Goal: Task Accomplishment & Management: Manage account settings

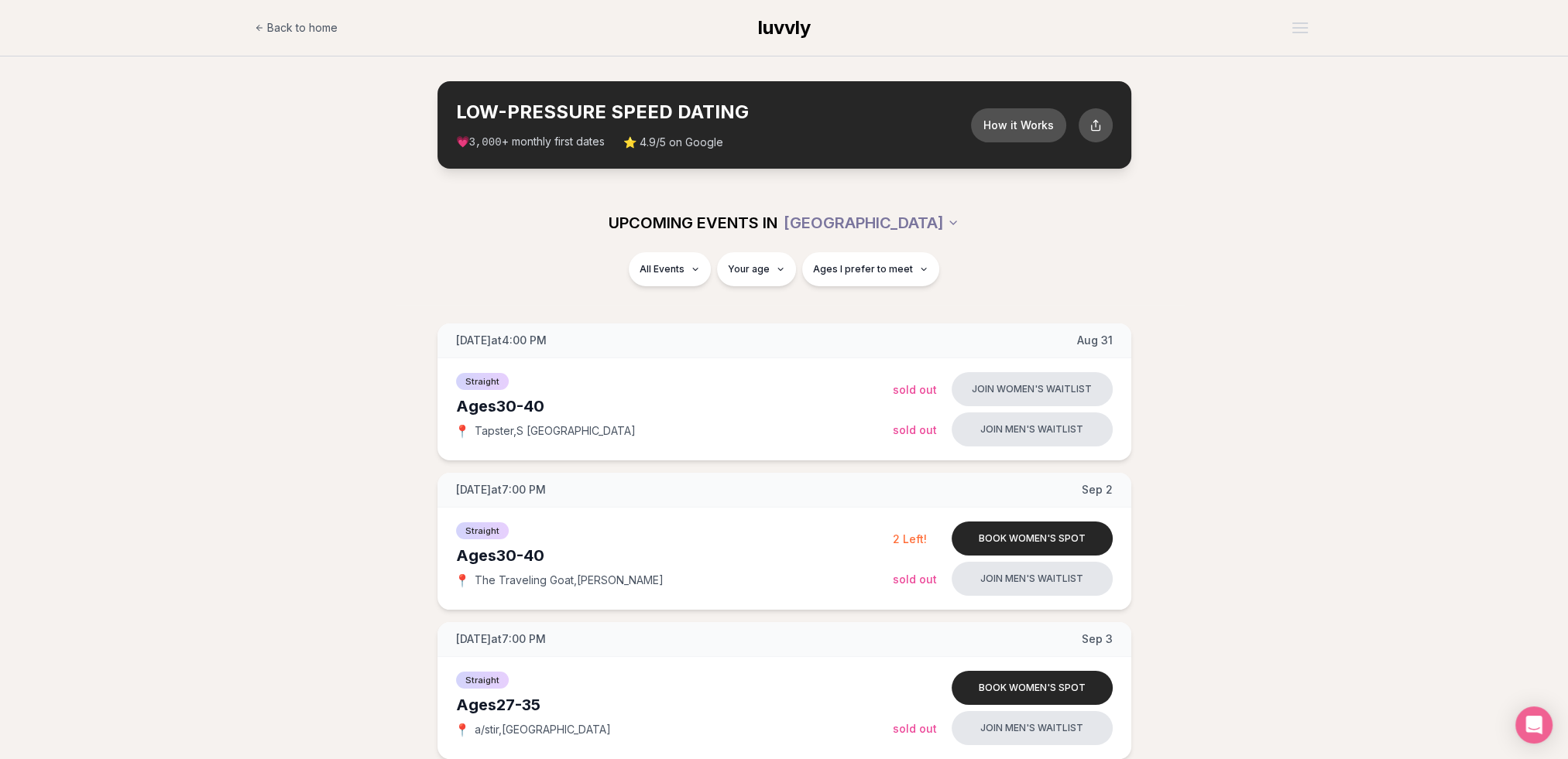
click at [1320, 28] on div "Back to home luvvly" at bounding box center [784, 28] width 1084 height 56
click at [1310, 30] on button "Open menu" at bounding box center [1300, 28] width 28 height 23
click at [1258, 100] on link "Member Login" at bounding box center [1259, 95] width 107 height 28
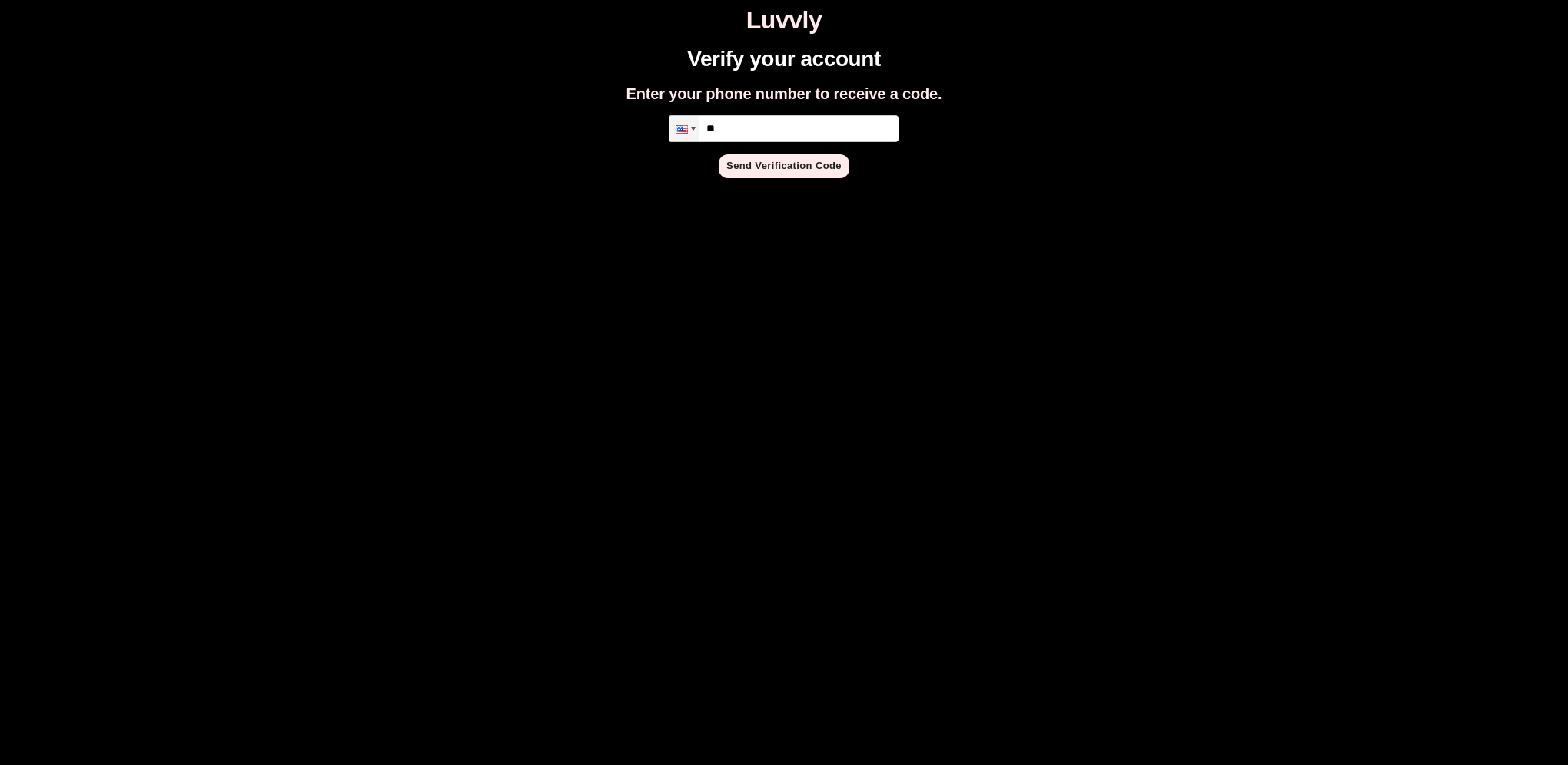
click at [781, 117] on input "**" at bounding box center [784, 128] width 231 height 27
type input "**********"
click at [793, 175] on button "Send Verification Code" at bounding box center [784, 165] width 131 height 23
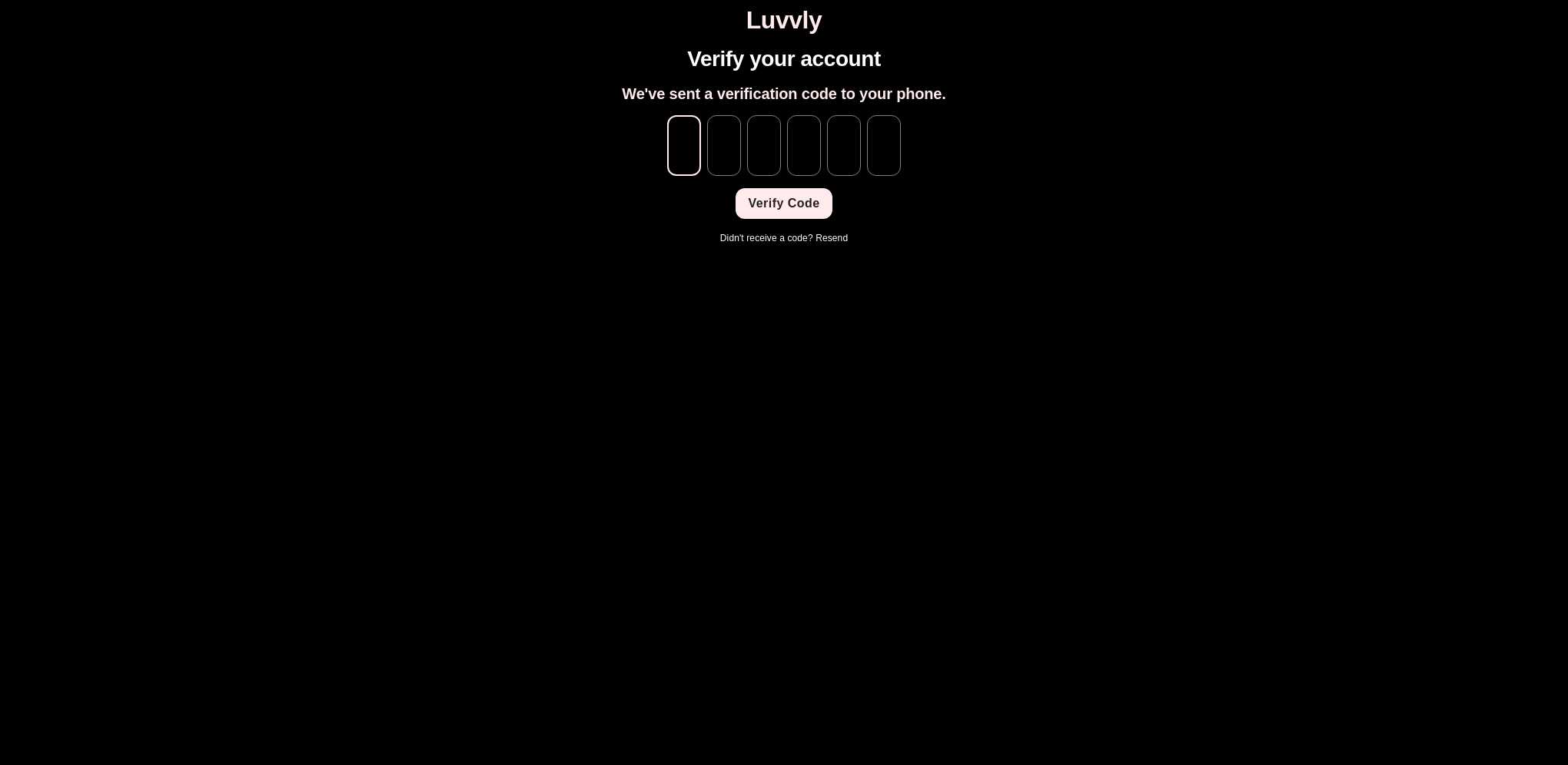
type input "*"
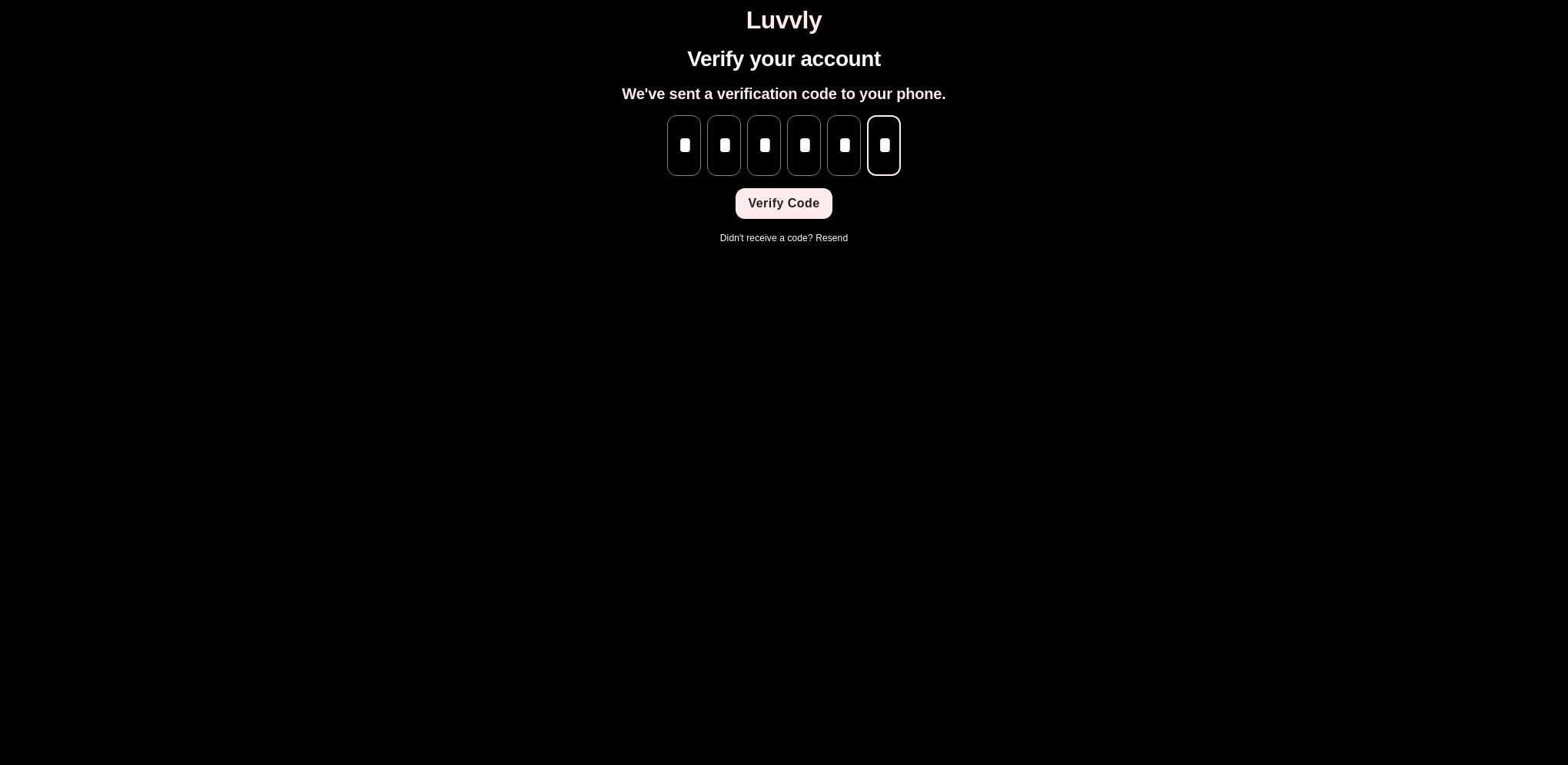
scroll to position [0, 2]
type input "*"
click at [801, 209] on button "Verify Code" at bounding box center [784, 203] width 96 height 30
click at [827, 237] on link "Resend" at bounding box center [831, 238] width 32 height 10
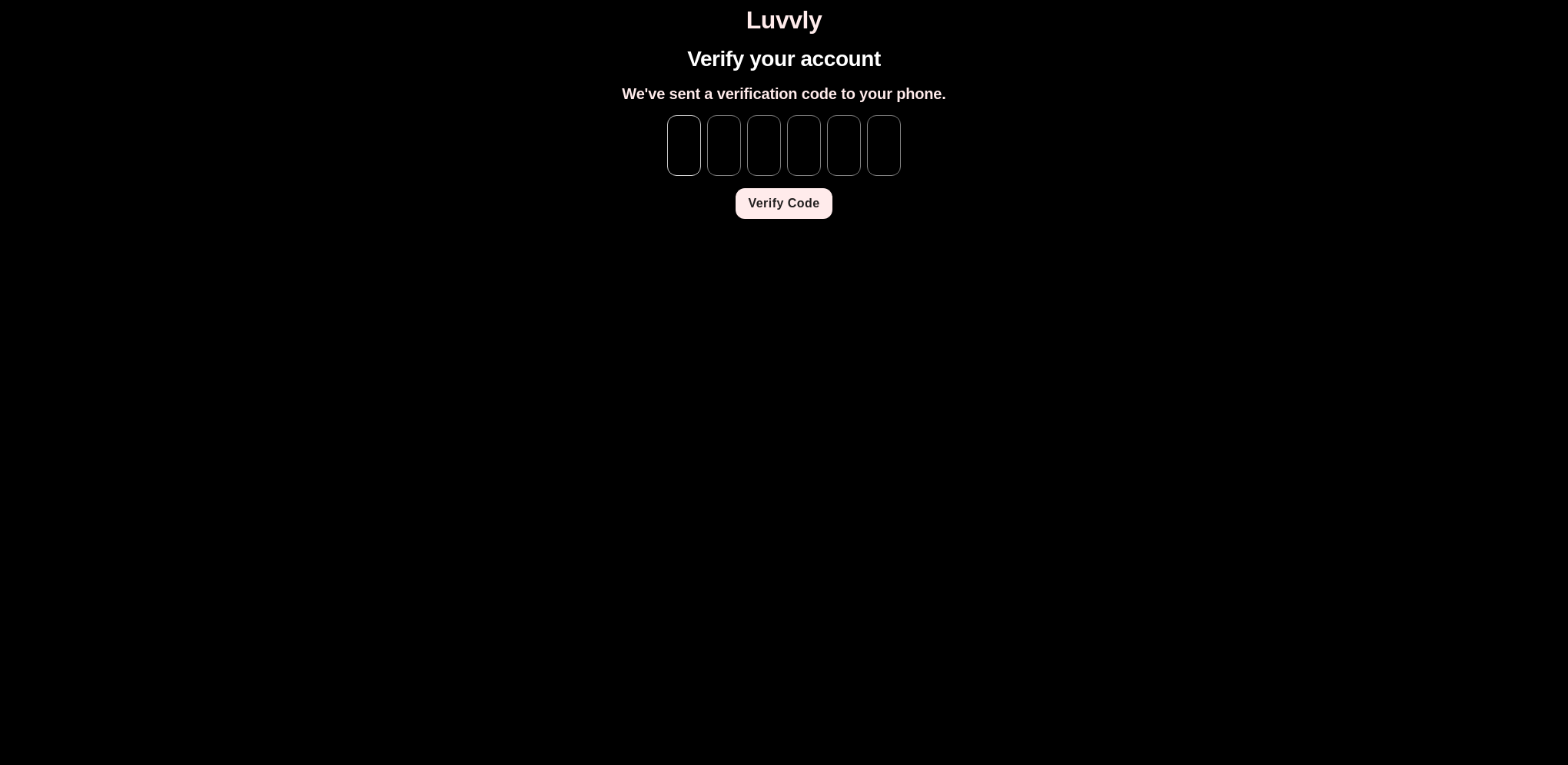
click at [675, 160] on input "tel" at bounding box center [683, 145] width 34 height 61
type input "*"
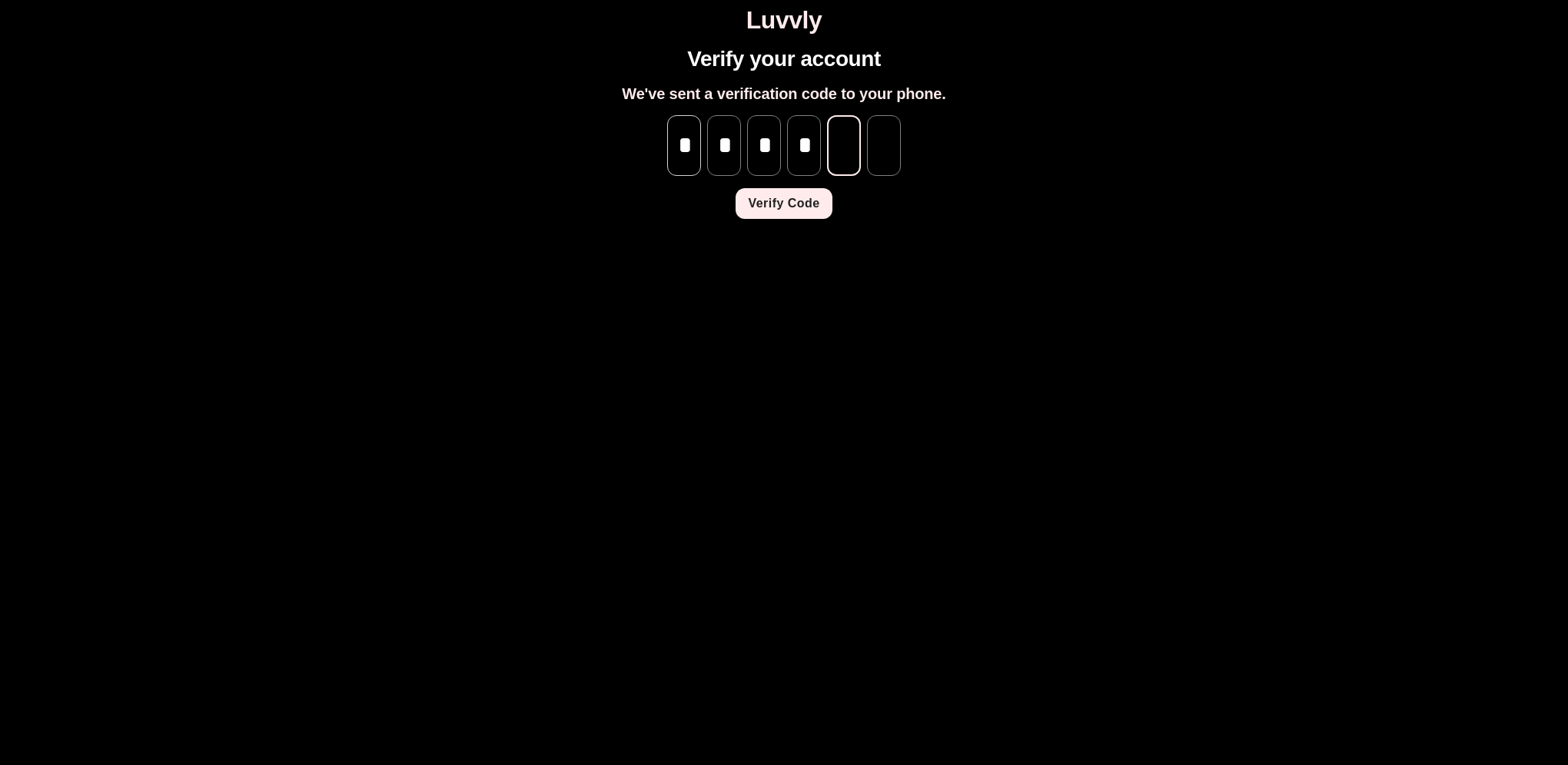
type input "*"
click at [763, 200] on button "Verify Code" at bounding box center [784, 203] width 96 height 30
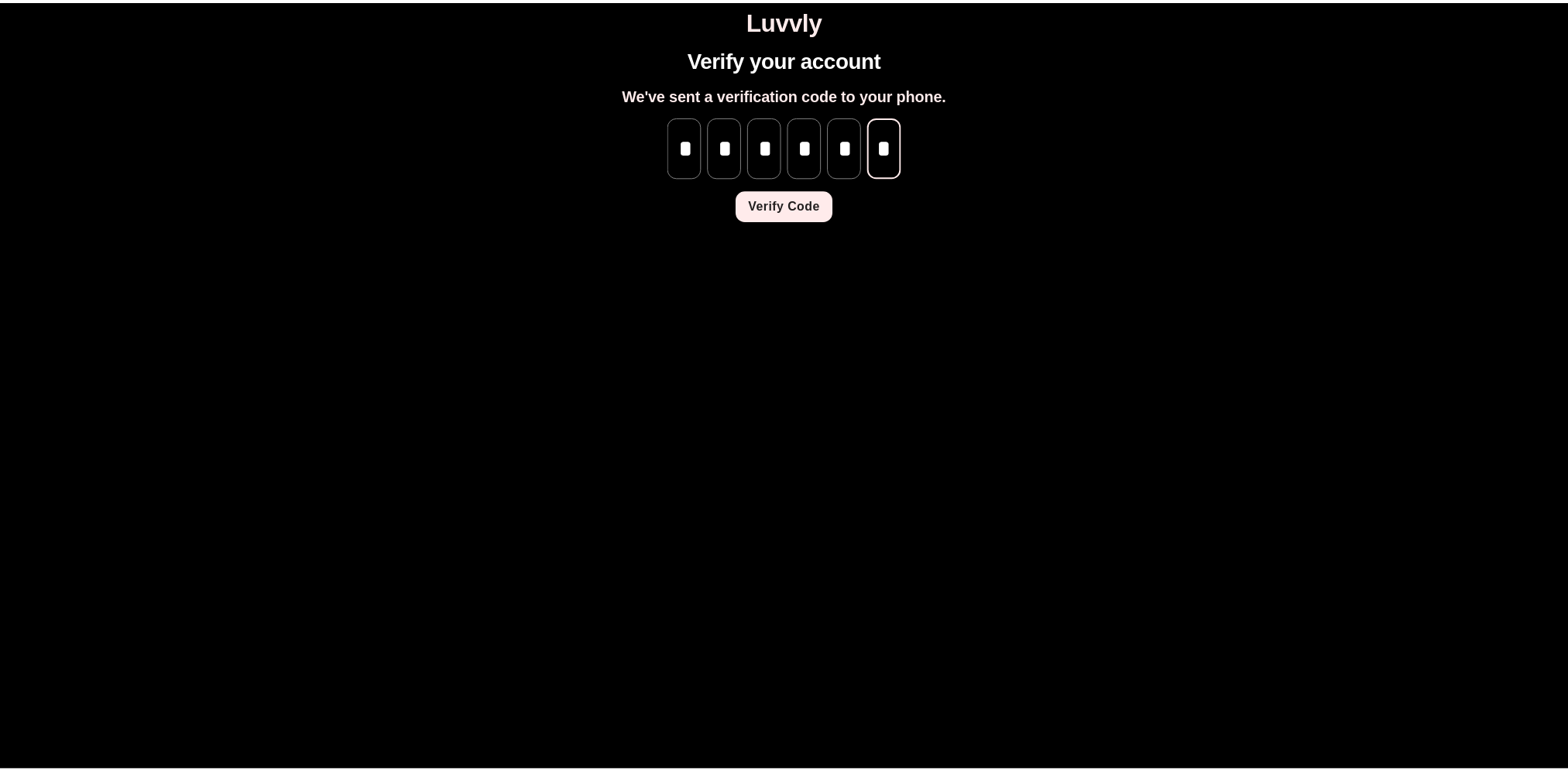
scroll to position [0, 0]
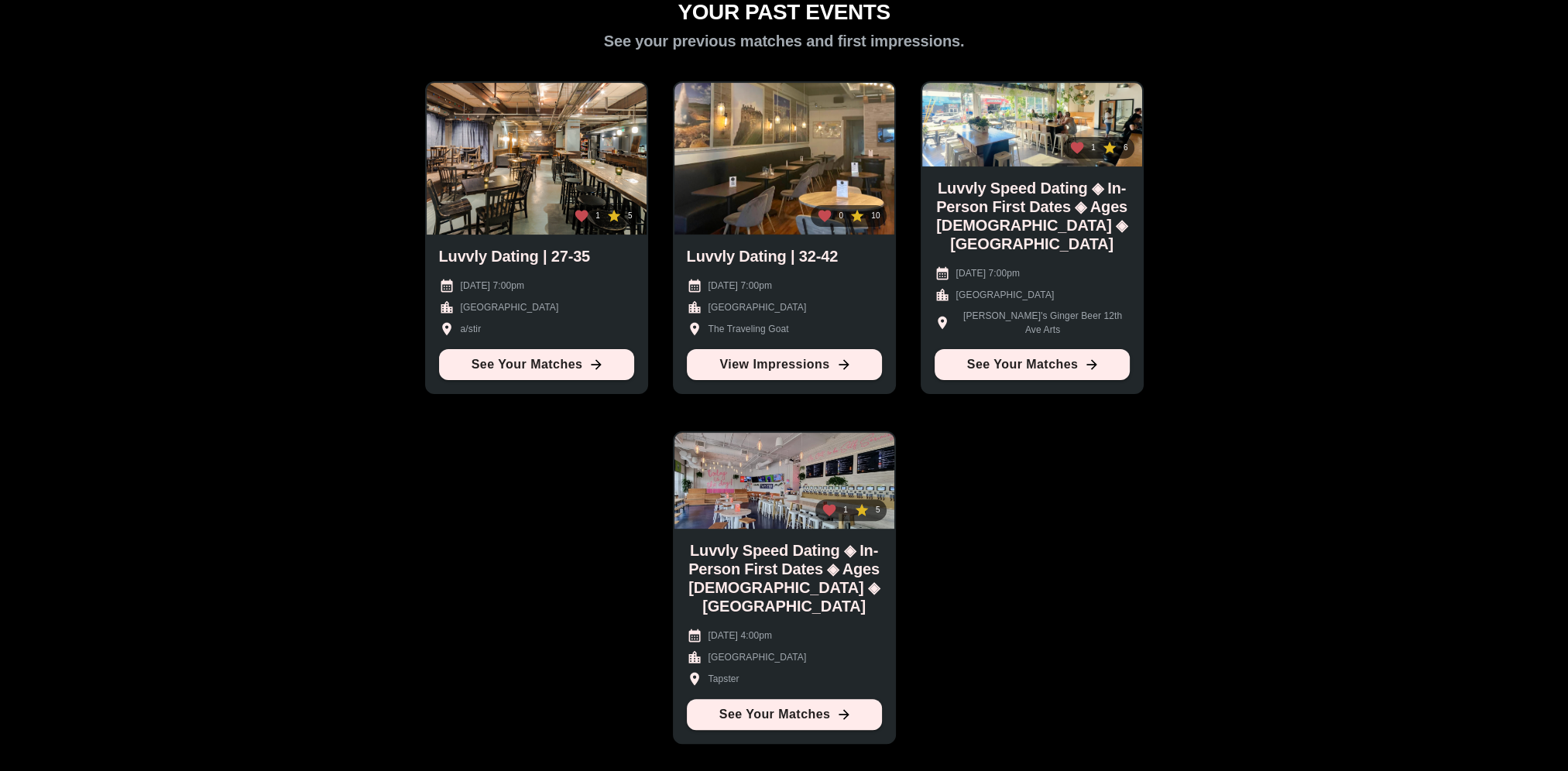
scroll to position [530, 0]
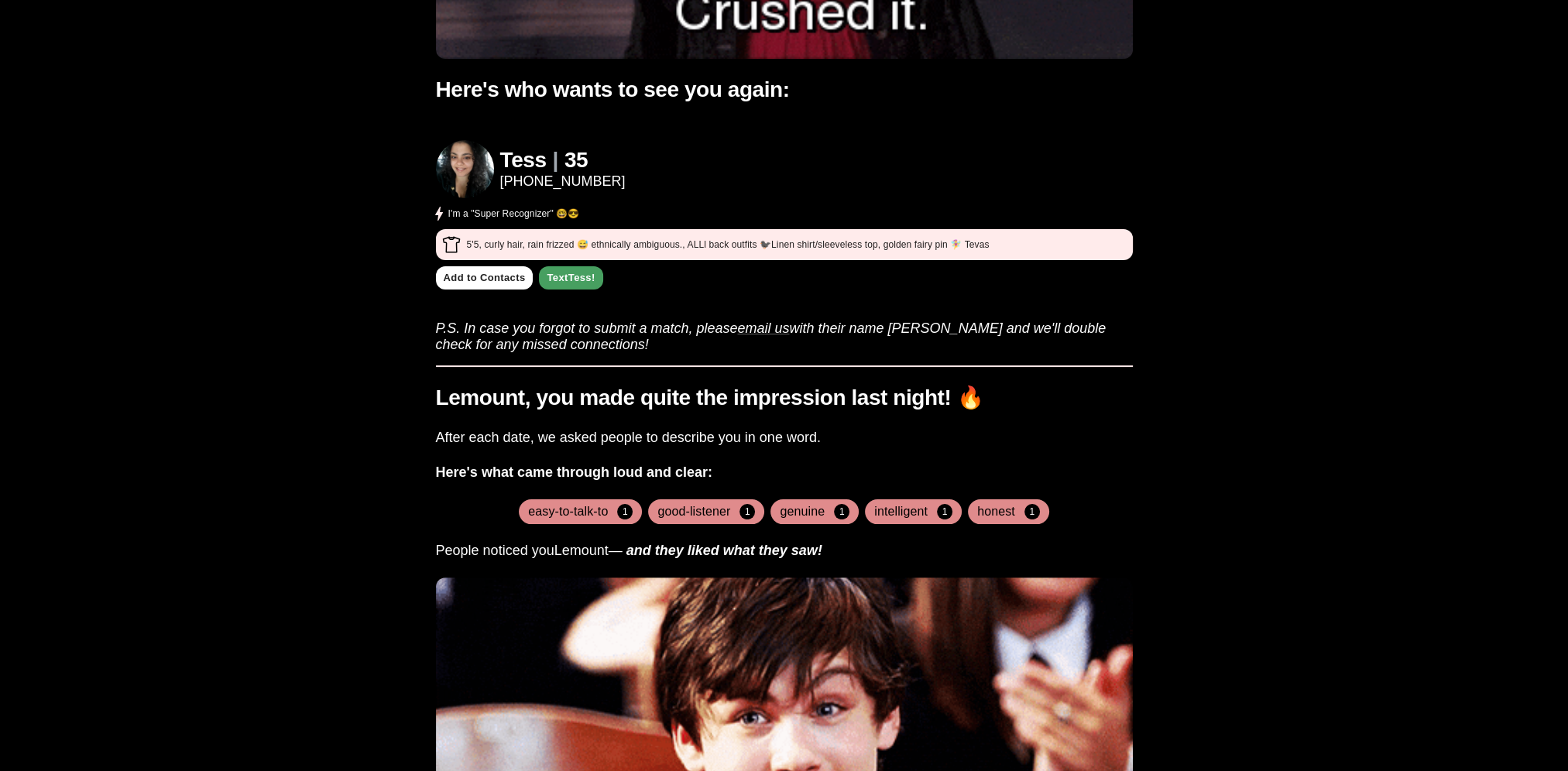
scroll to position [77, 0]
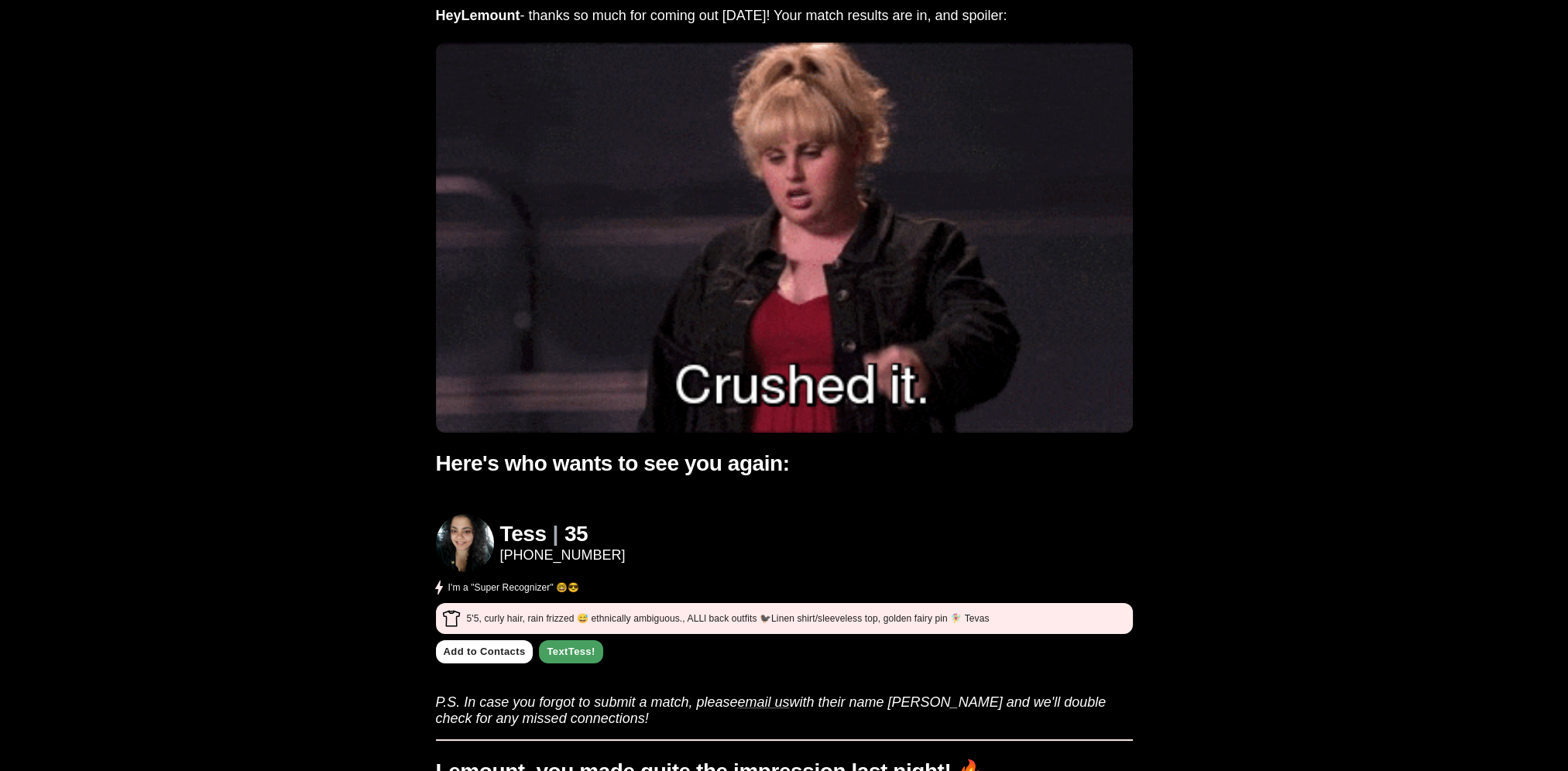
click at [975, 616] on p "5'5, curly hair, rain frizzed 😅 ethnically ambiguous. , ALLl back outfits 🐦‍⬛Li…" at bounding box center [728, 618] width 523 height 14
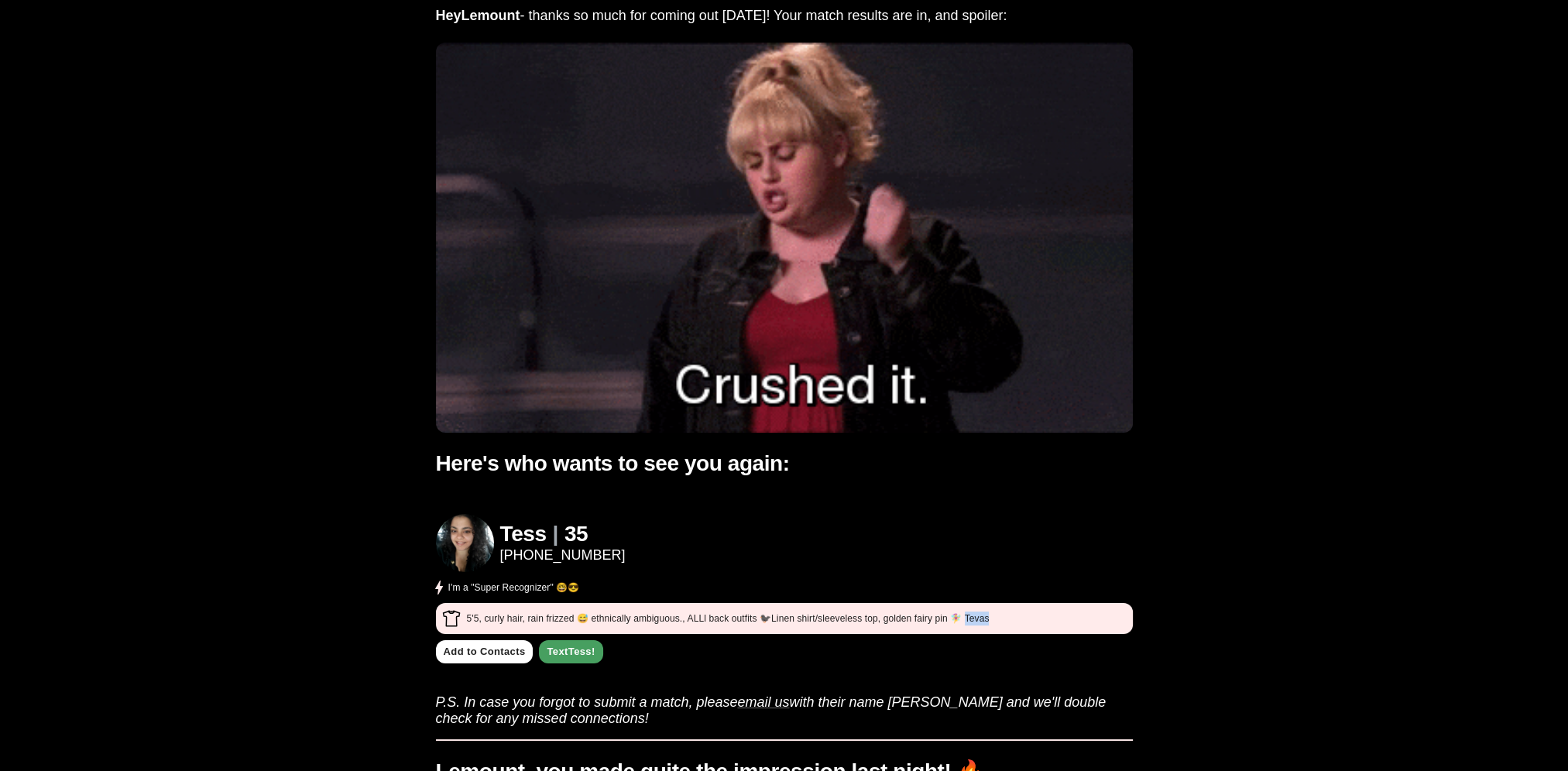
click at [975, 616] on p "5'5, curly hair, rain frizzed 😅 ethnically ambiguous. , ALLl back outfits 🐦‍⬛Li…" at bounding box center [728, 618] width 523 height 14
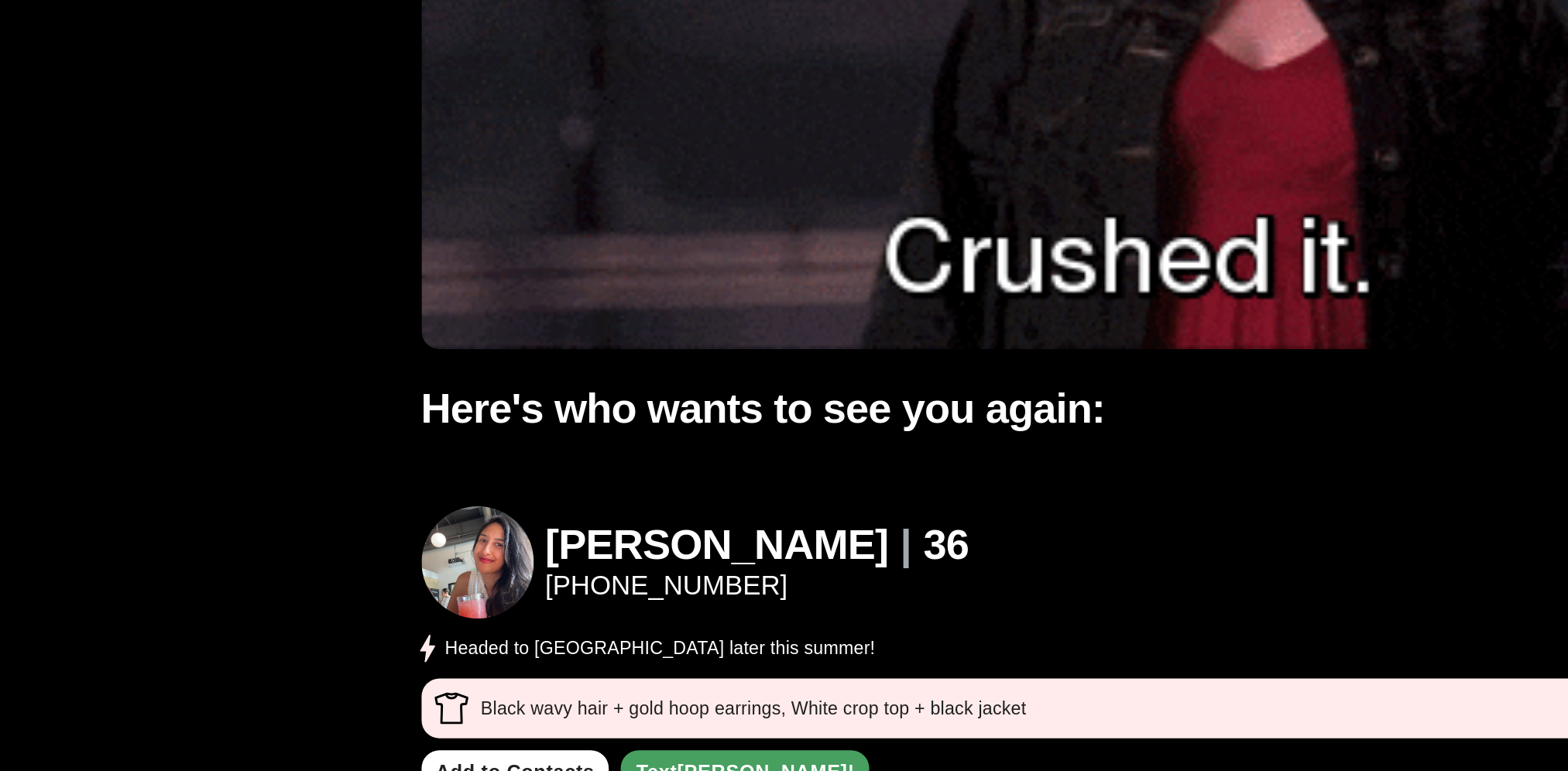
scroll to position [109, 0]
